Goal: Unclear: Browse casually

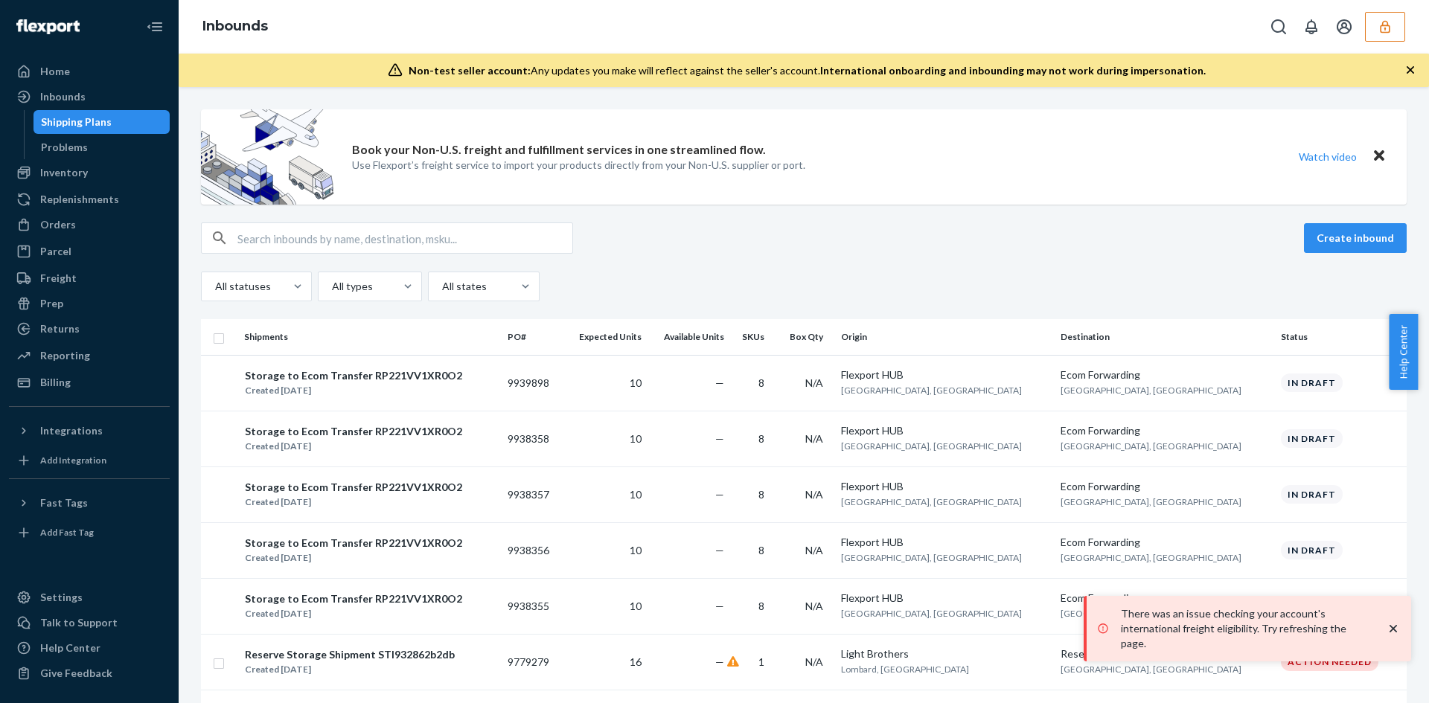
click at [1396, 635] on icon "close toast" at bounding box center [1393, 628] width 15 height 15
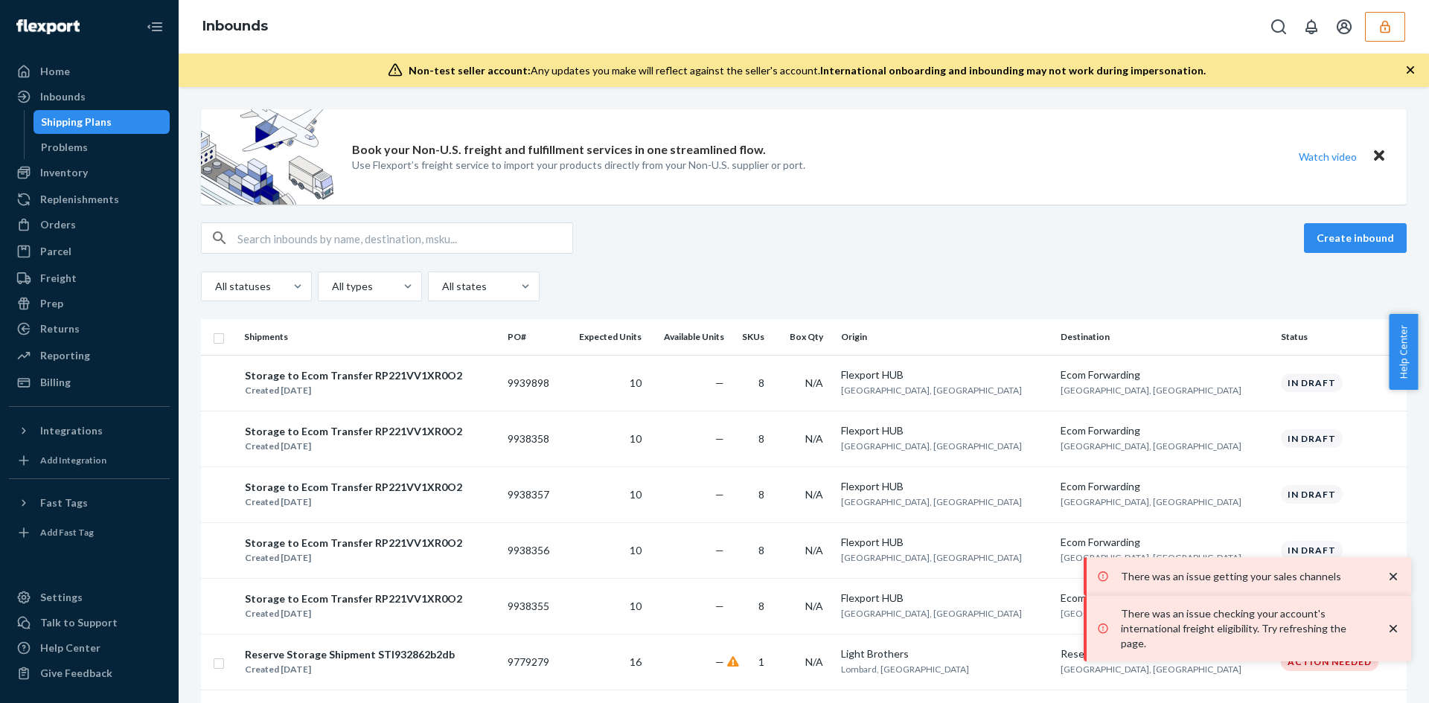
click at [1393, 584] on icon "close toast" at bounding box center [1393, 576] width 15 height 15
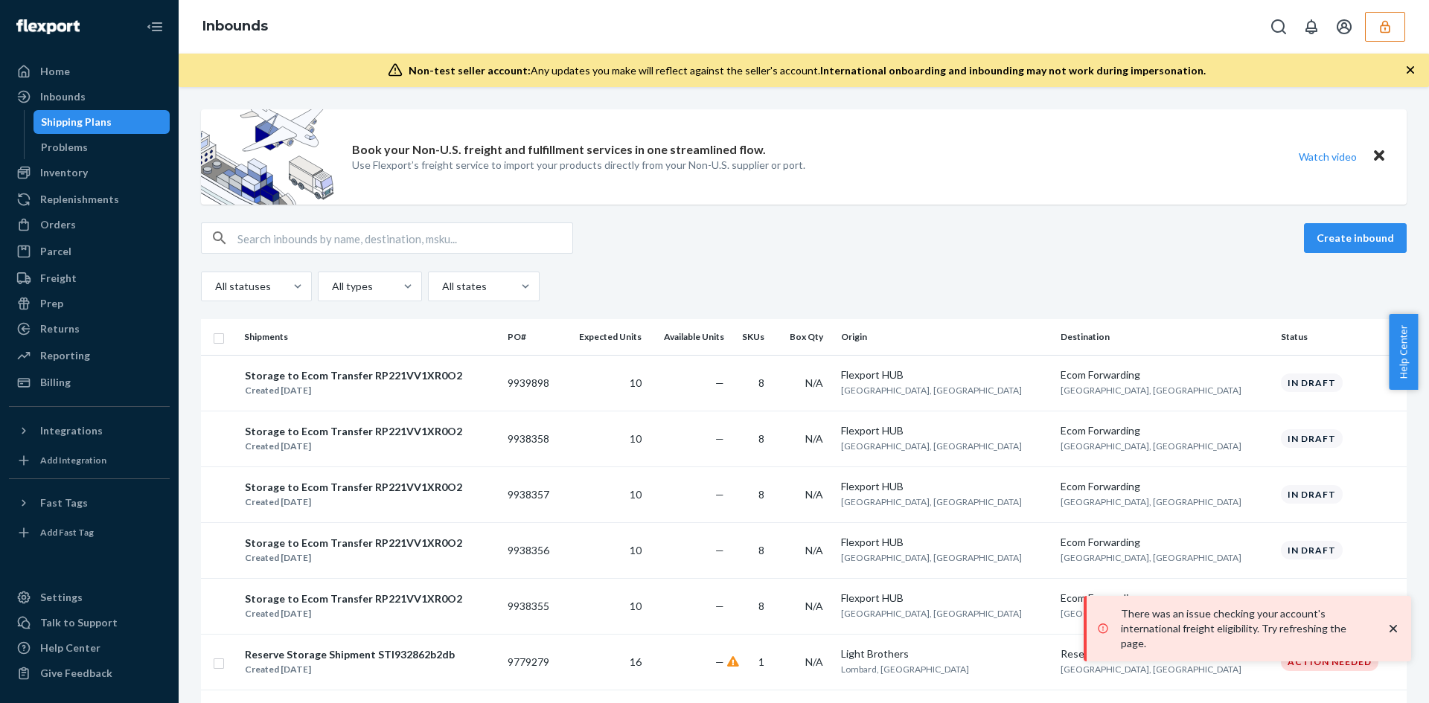
click at [1395, 633] on icon "close toast" at bounding box center [1393, 628] width 15 height 15
